Goal: Information Seeking & Learning: Find contact information

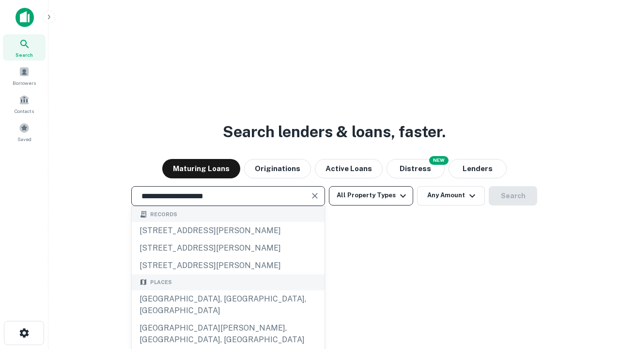
click at [228, 319] on div "[GEOGRAPHIC_DATA], [GEOGRAPHIC_DATA], [GEOGRAPHIC_DATA]" at bounding box center [228, 304] width 193 height 29
click at [371, 195] on button "All Property Types" at bounding box center [371, 195] width 84 height 19
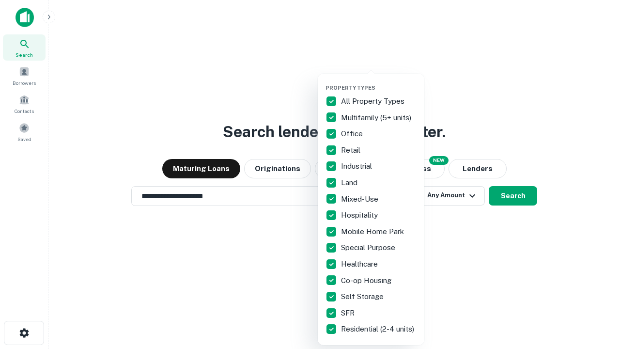
type input "**********"
click at [379, 81] on button "button" at bounding box center [378, 81] width 107 height 0
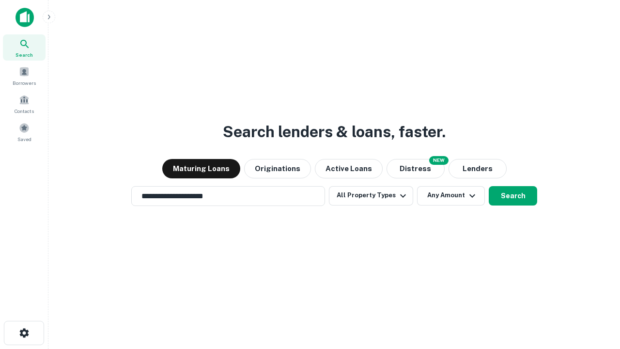
scroll to position [6, 117]
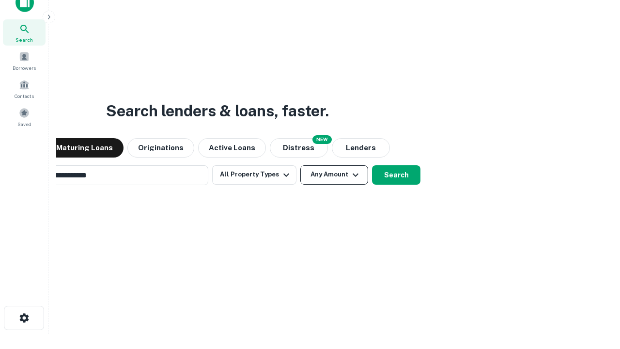
click at [300, 165] on button "Any Amount" at bounding box center [334, 174] width 68 height 19
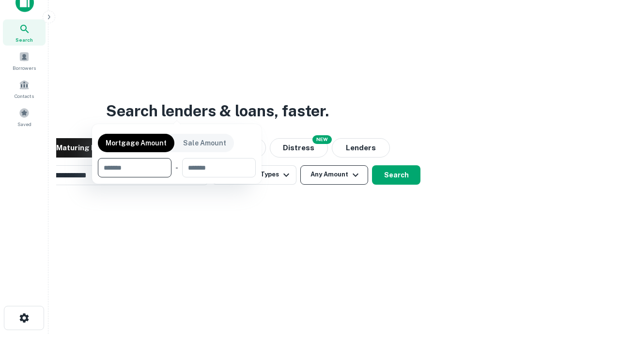
scroll to position [15, 0]
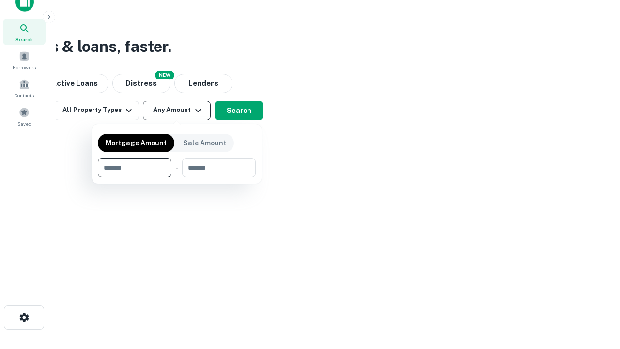
type input "*******"
click at [177, 177] on button "button" at bounding box center [177, 177] width 158 height 0
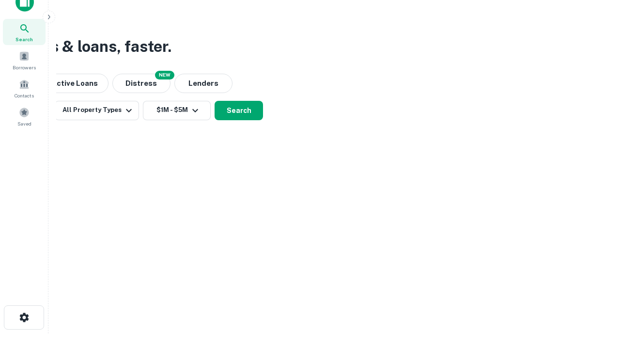
scroll to position [6, 179]
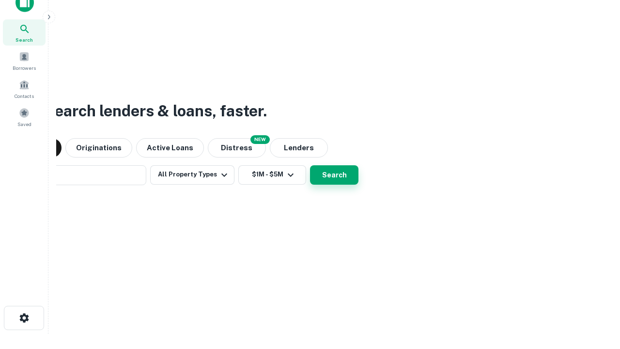
click at [310, 165] on button "Search" at bounding box center [334, 174] width 48 height 19
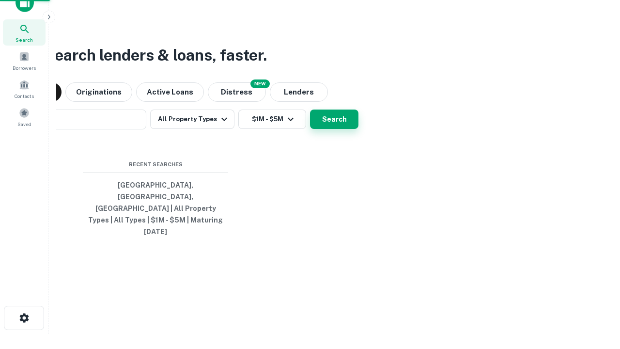
scroll to position [26, 274]
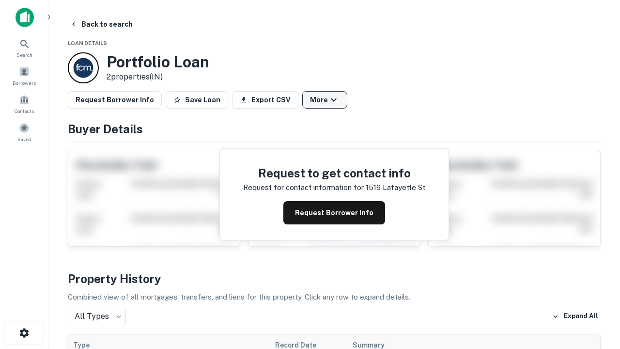
click at [324, 100] on button "More" at bounding box center [324, 99] width 45 height 17
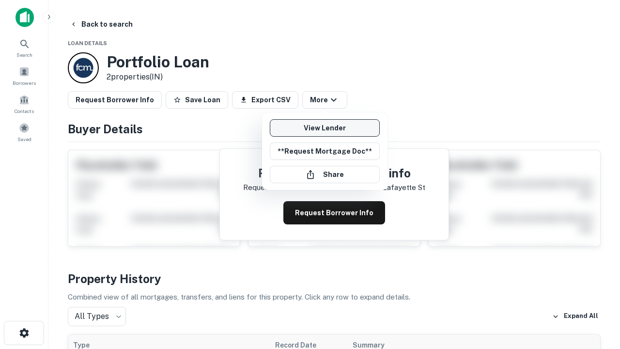
click at [324, 128] on link "View Lender" at bounding box center [325, 127] width 110 height 17
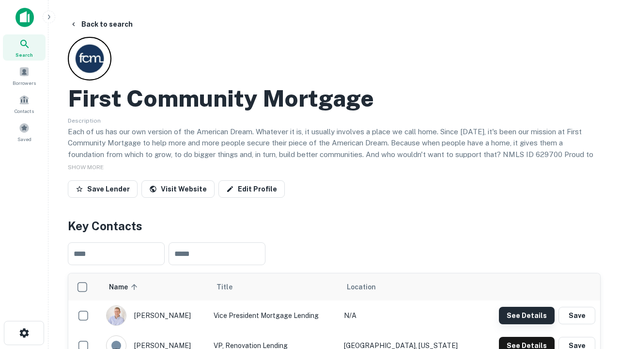
click at [526, 315] on button "See Details" at bounding box center [527, 315] width 56 height 17
